Goal: Navigation & Orientation: Find specific page/section

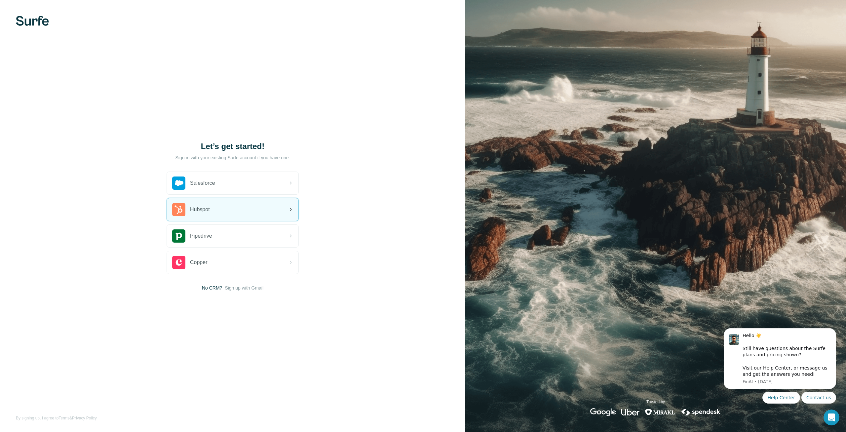
click at [233, 217] on div "Hubspot" at bounding box center [233, 209] width 132 height 22
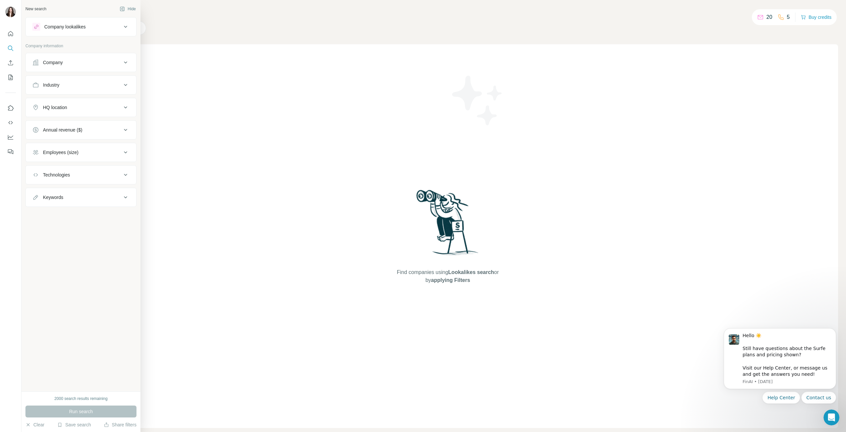
click at [62, 62] on div "Company" at bounding box center [76, 62] width 89 height 7
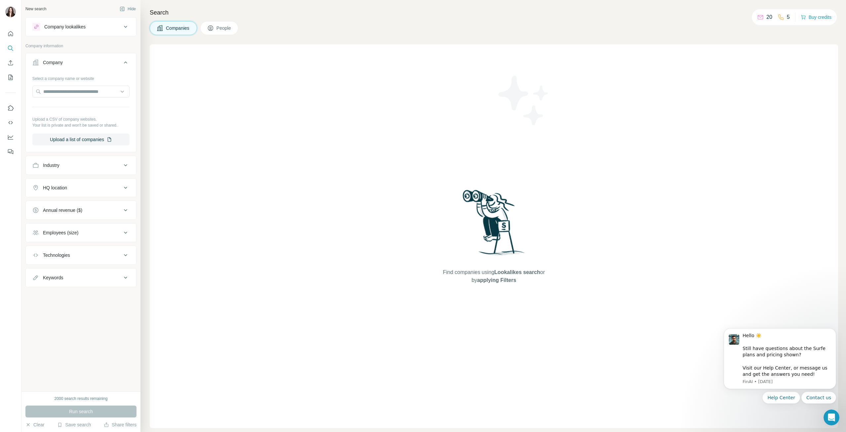
click at [62, 62] on div "Company" at bounding box center [76, 62] width 89 height 7
click at [9, 34] on icon "Quick start" at bounding box center [10, 33] width 7 height 7
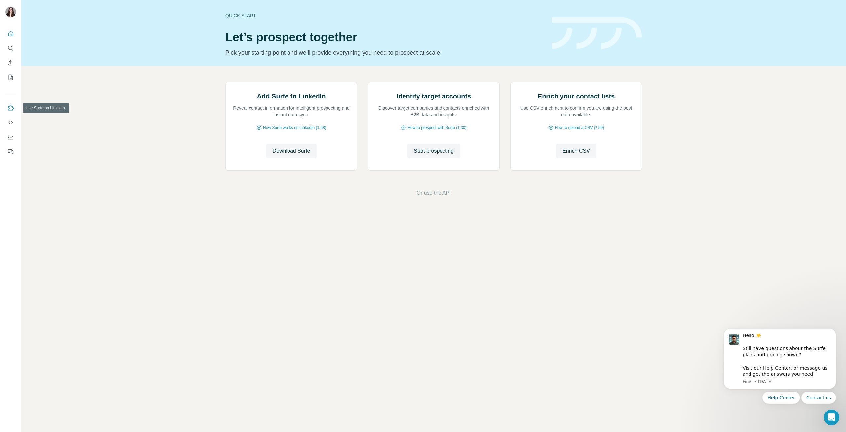
click at [11, 111] on icon "Use Surfe on LinkedIn" at bounding box center [10, 108] width 7 height 7
